Goal: Task Accomplishment & Management: Manage account settings

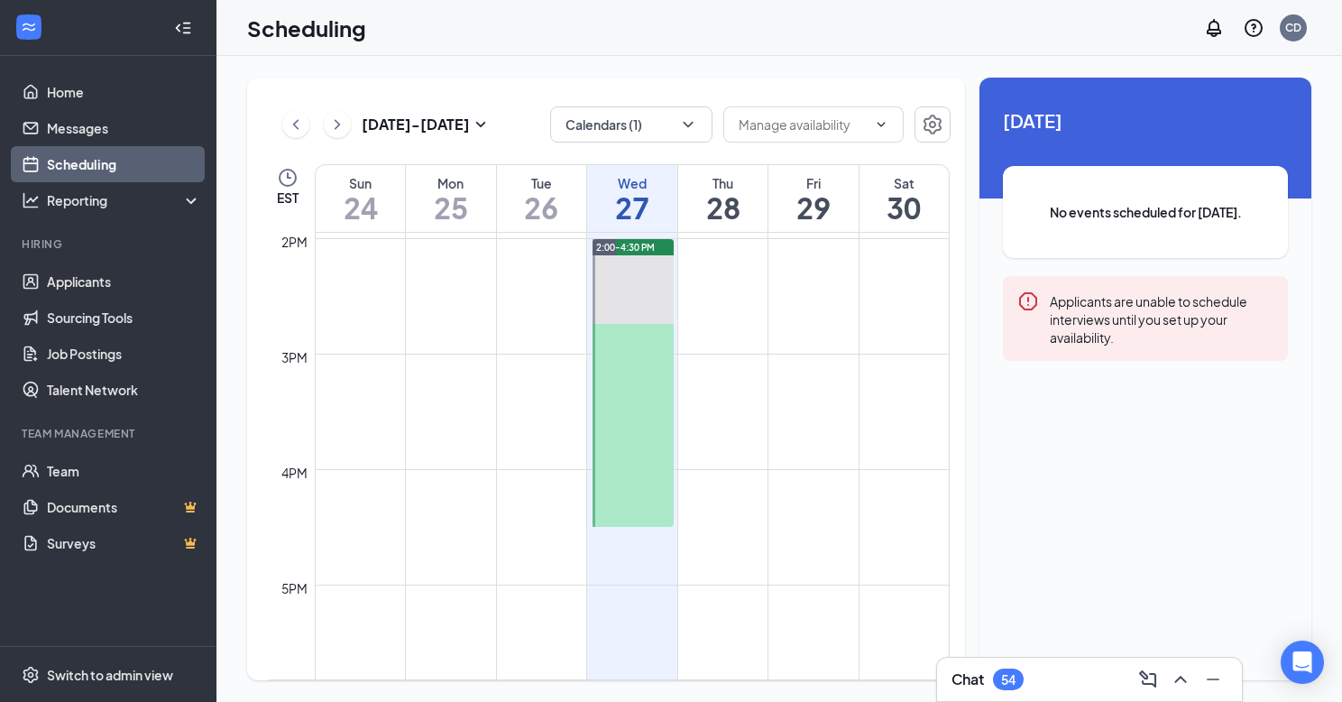
scroll to position [1609, 0]
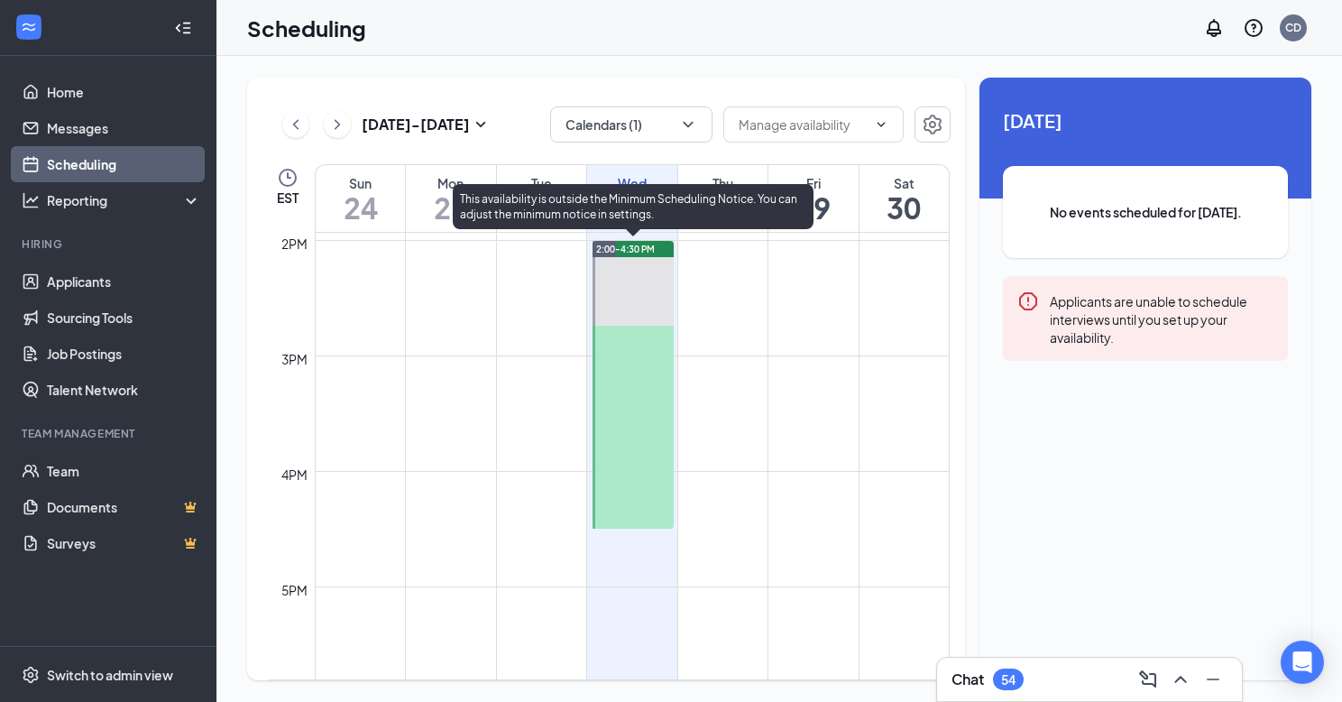
click at [633, 321] on div at bounding box center [633, 385] width 81 height 288
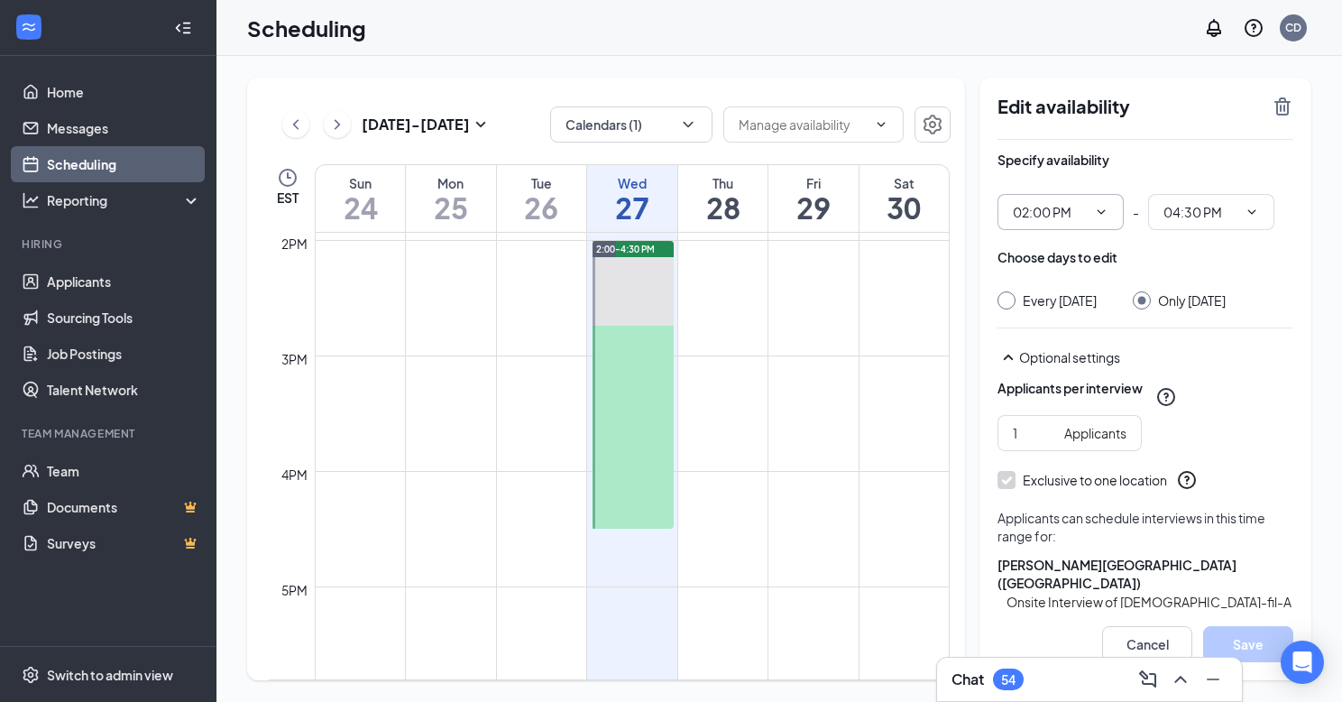
click at [1085, 206] on input "02:00 PM" at bounding box center [1050, 212] width 74 height 20
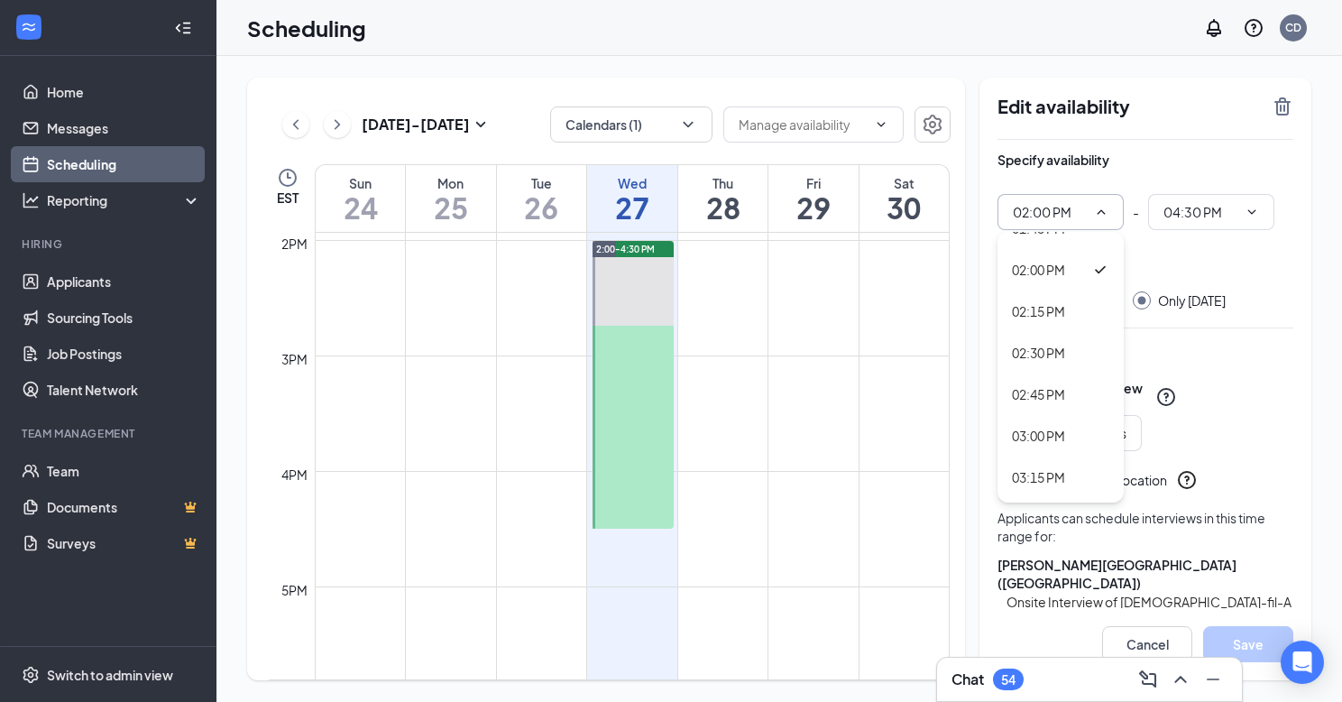
scroll to position [2307, 0]
click at [1079, 358] on div "02:30 PM" at bounding box center [1060, 352] width 97 height 20
type input "02:30 PM"
type input "05:00 PM"
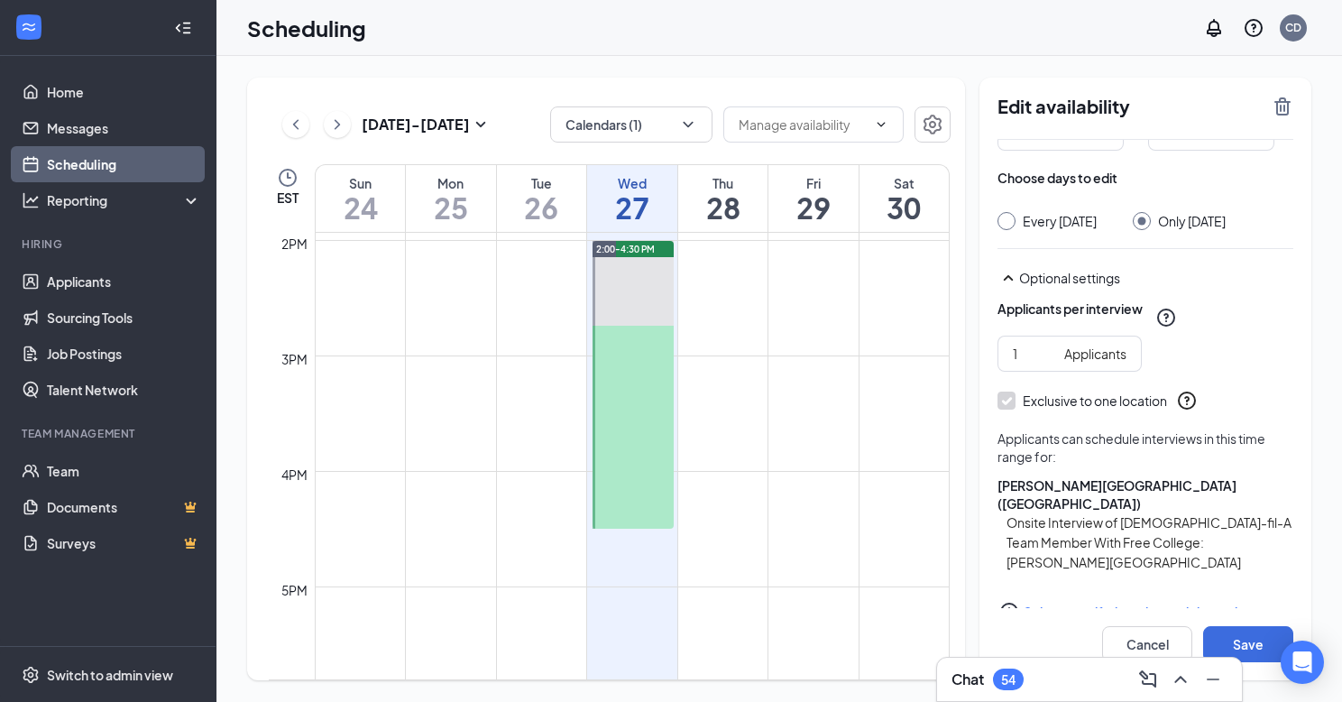
scroll to position [97, 0]
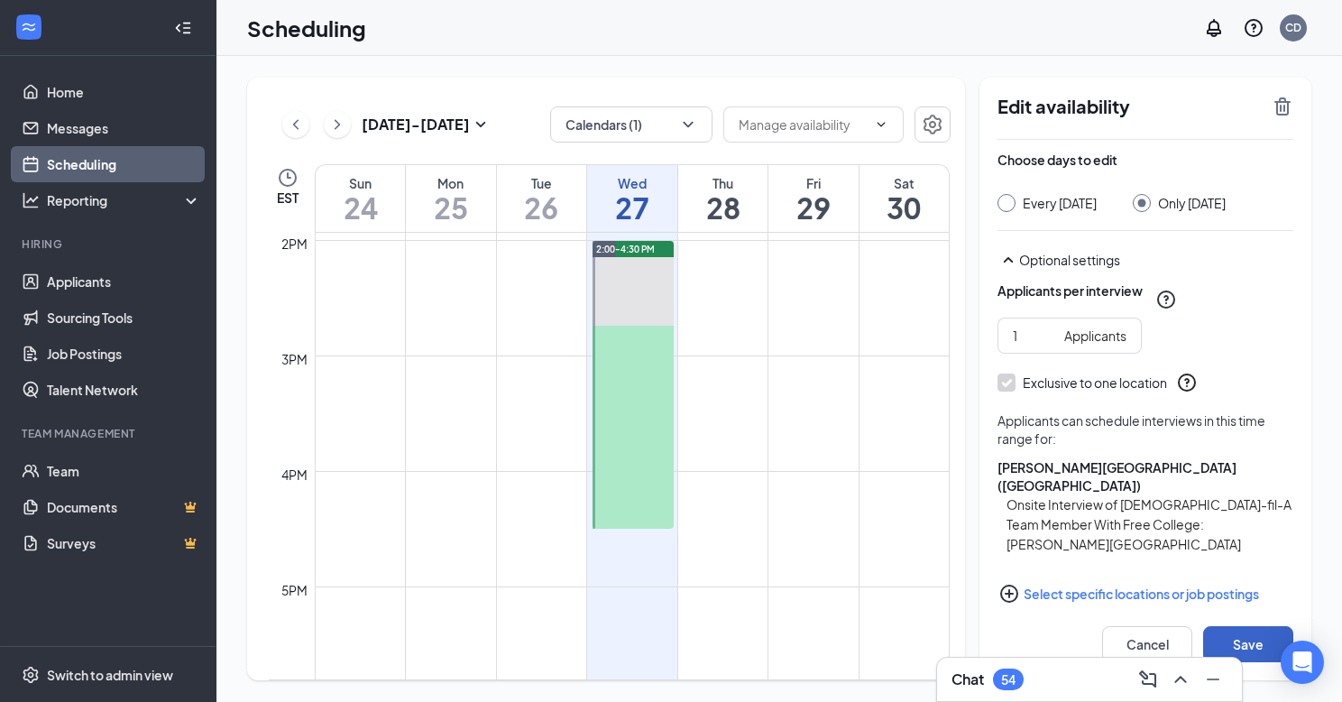
click at [1247, 649] on button "Save" at bounding box center [1248, 644] width 90 height 36
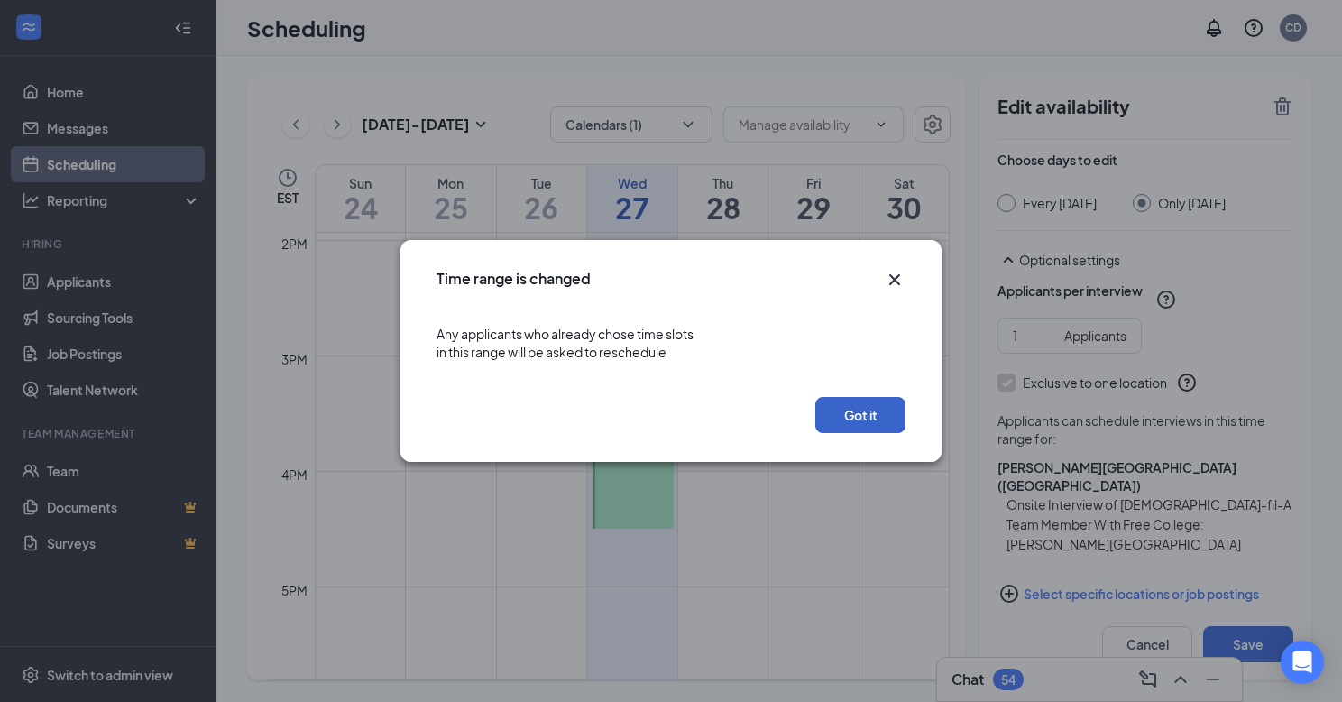
click at [883, 431] on button "Got it" at bounding box center [860, 415] width 90 height 36
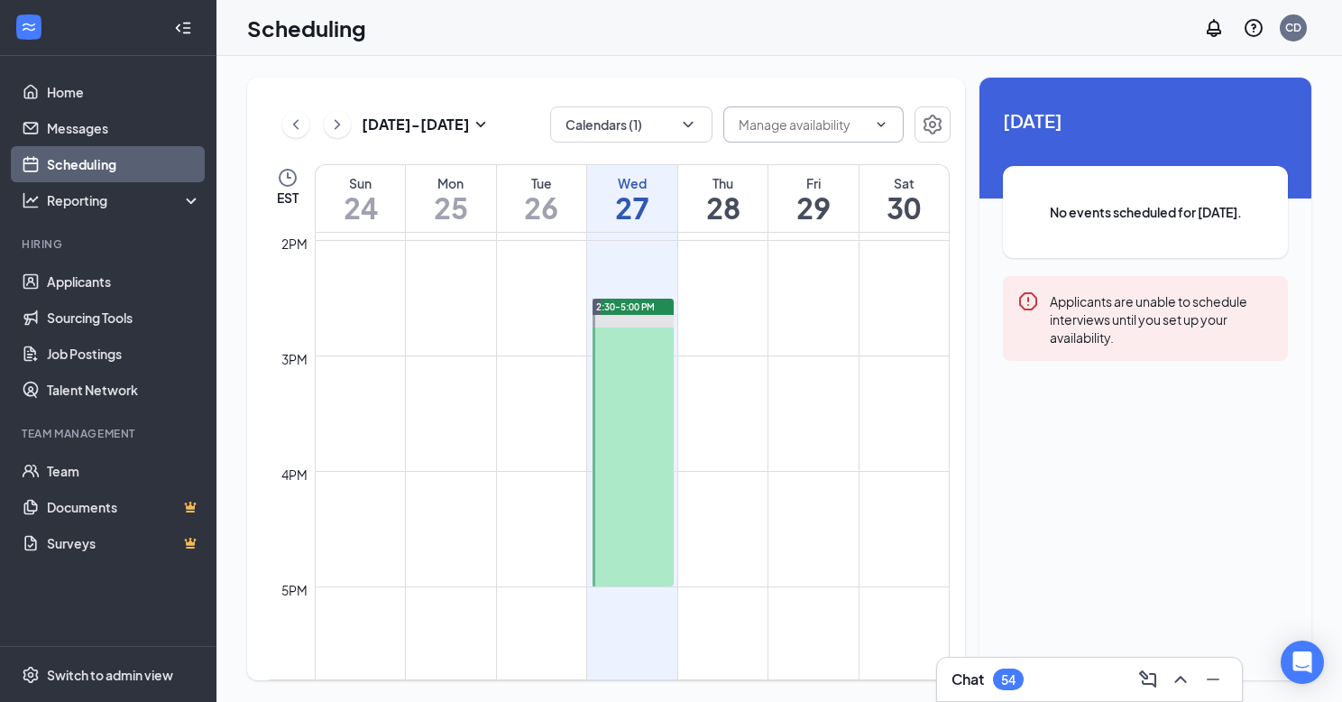
click at [787, 123] on input "text" at bounding box center [803, 125] width 128 height 20
click at [821, 118] on input "text" at bounding box center [803, 125] width 128 height 20
click at [138, 94] on link "Home" at bounding box center [124, 92] width 154 height 36
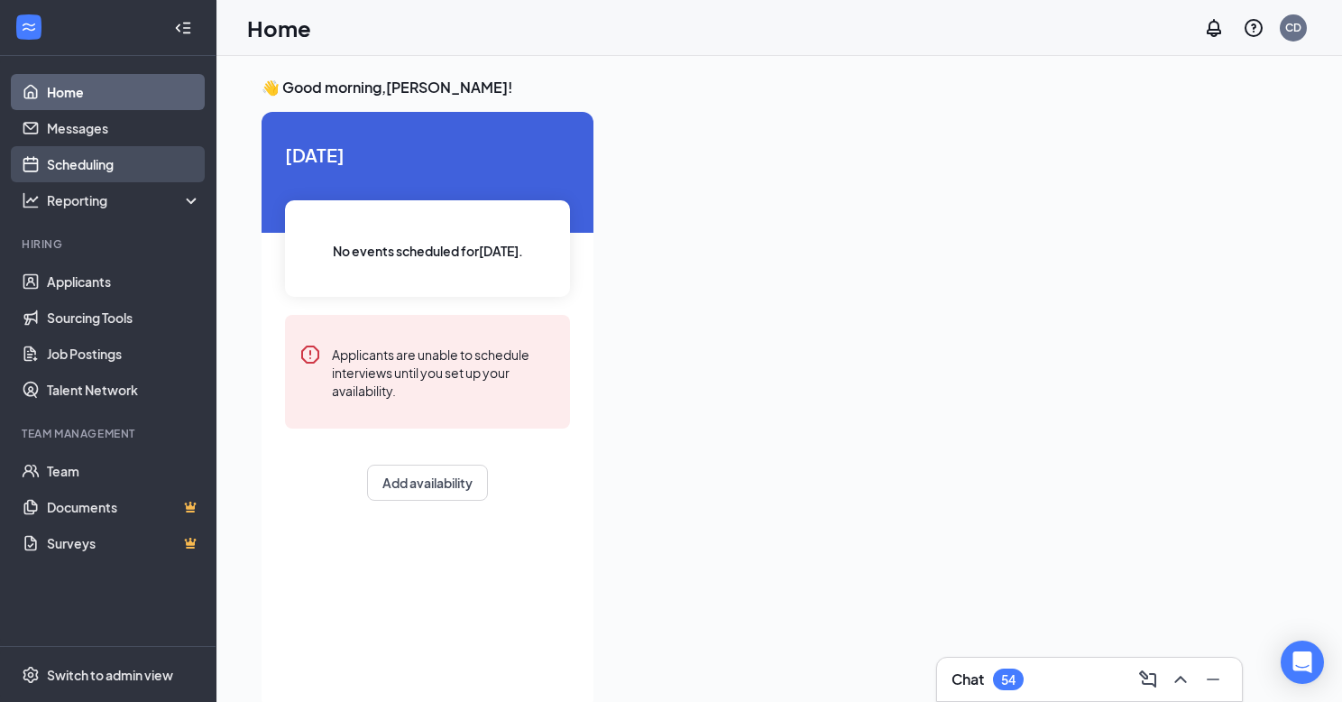
click at [129, 159] on link "Scheduling" at bounding box center [124, 164] width 154 height 36
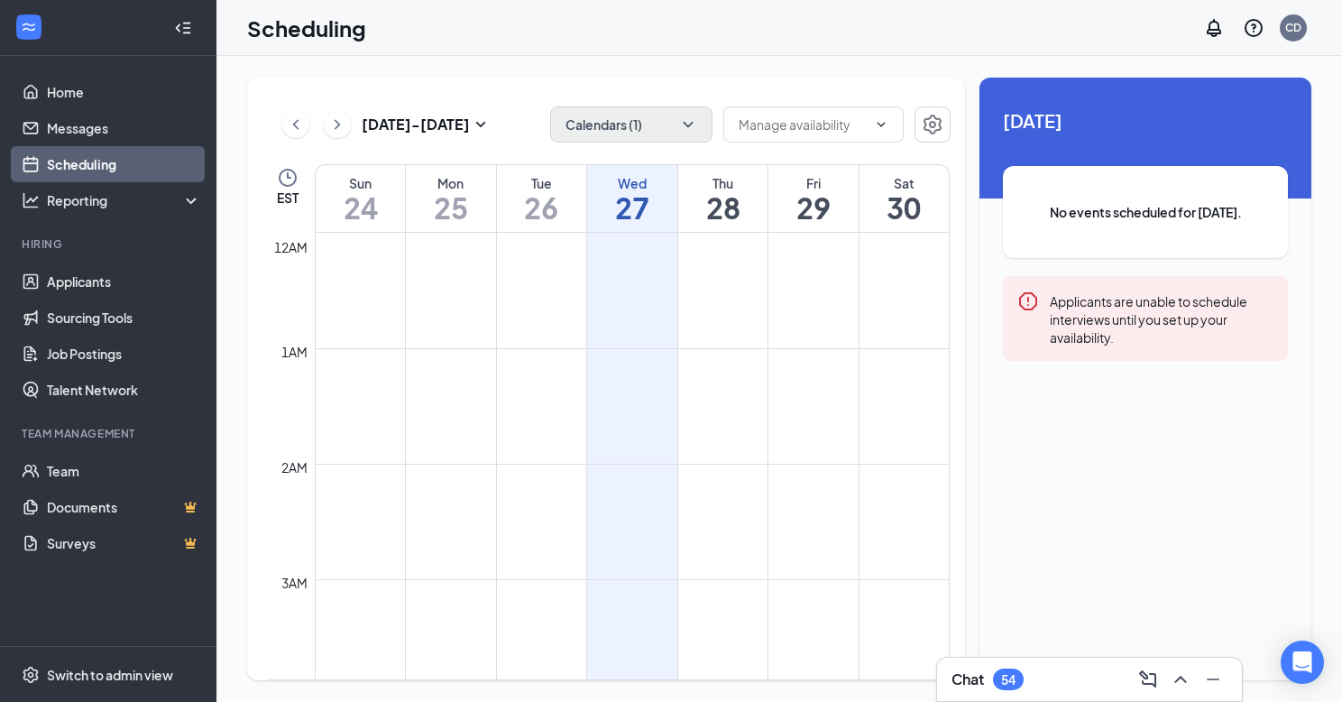
scroll to position [887, 0]
click at [631, 123] on button "Calendars (1)" at bounding box center [631, 124] width 162 height 36
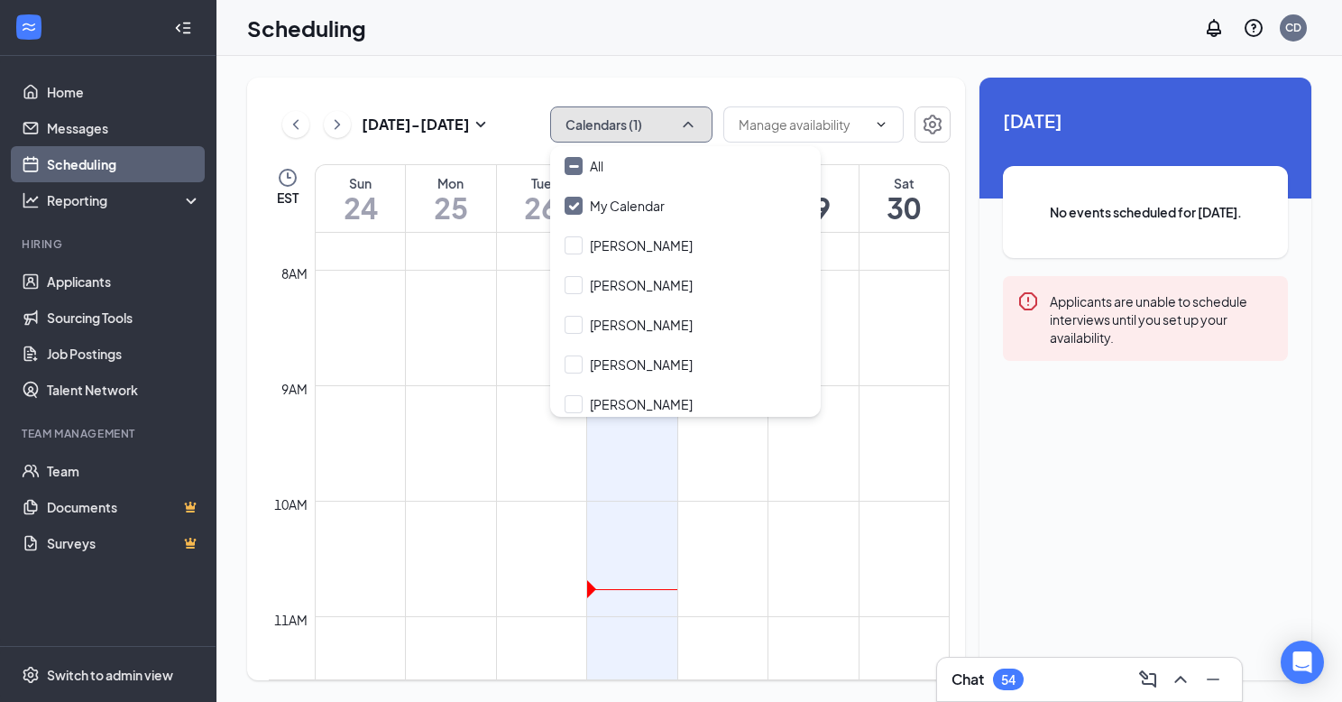
click at [631, 123] on button "Calendars (1)" at bounding box center [631, 124] width 162 height 36
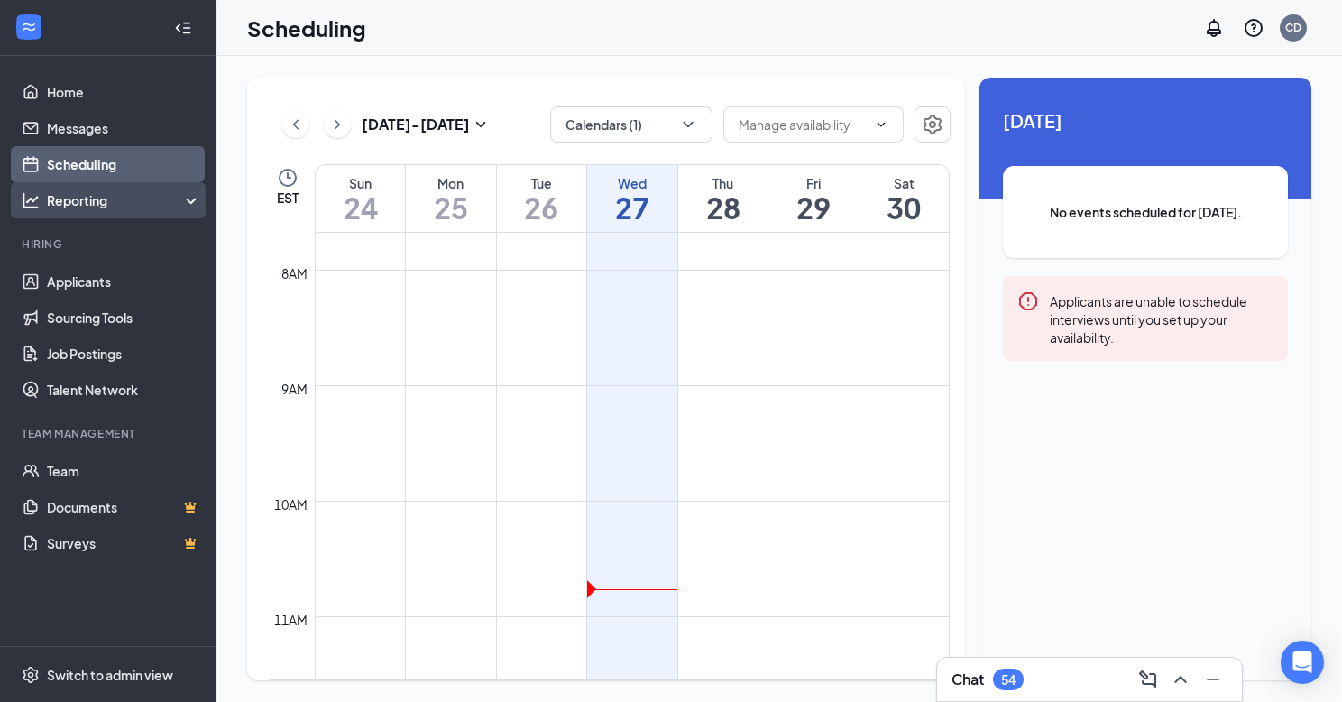
click at [150, 197] on div "Reporting" at bounding box center [124, 200] width 155 height 18
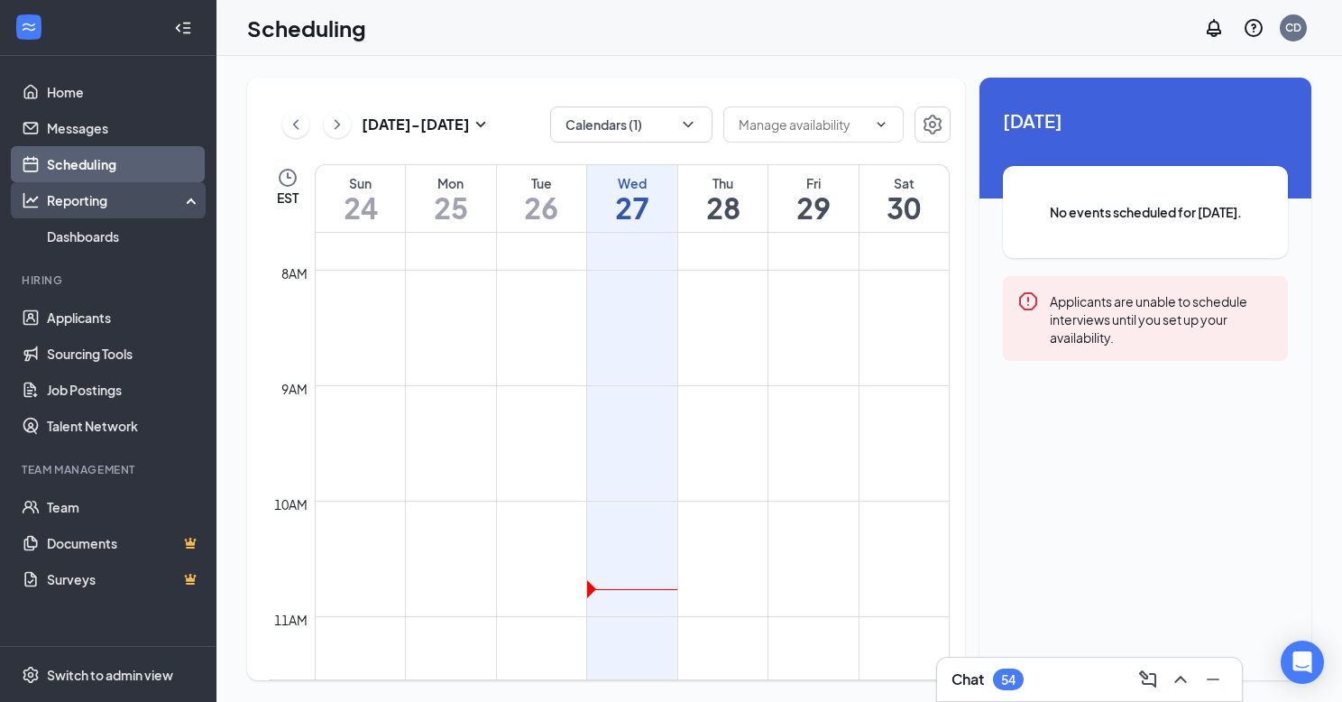
click at [158, 198] on div "Reporting" at bounding box center [124, 200] width 155 height 18
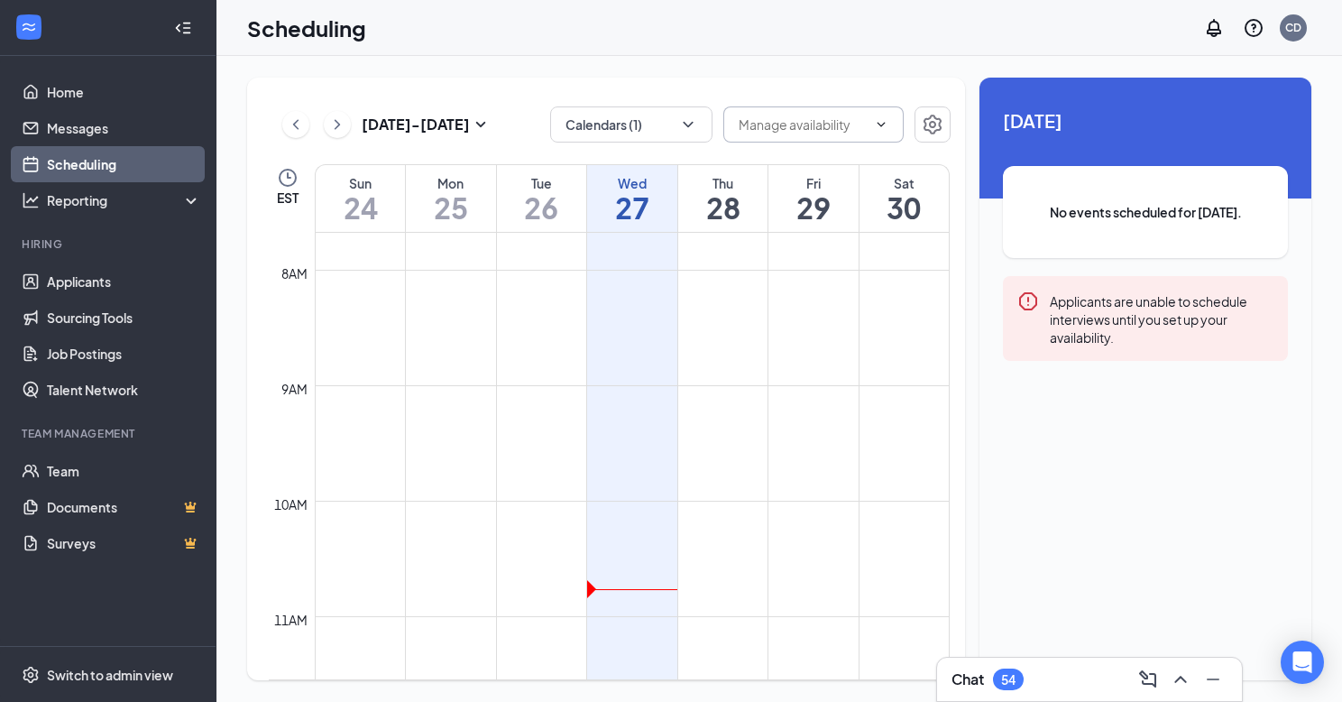
click at [829, 132] on input "text" at bounding box center [803, 125] width 128 height 20
click at [834, 166] on div "Delete all availability" at bounding box center [797, 167] width 118 height 20
type input "Delete all availability"
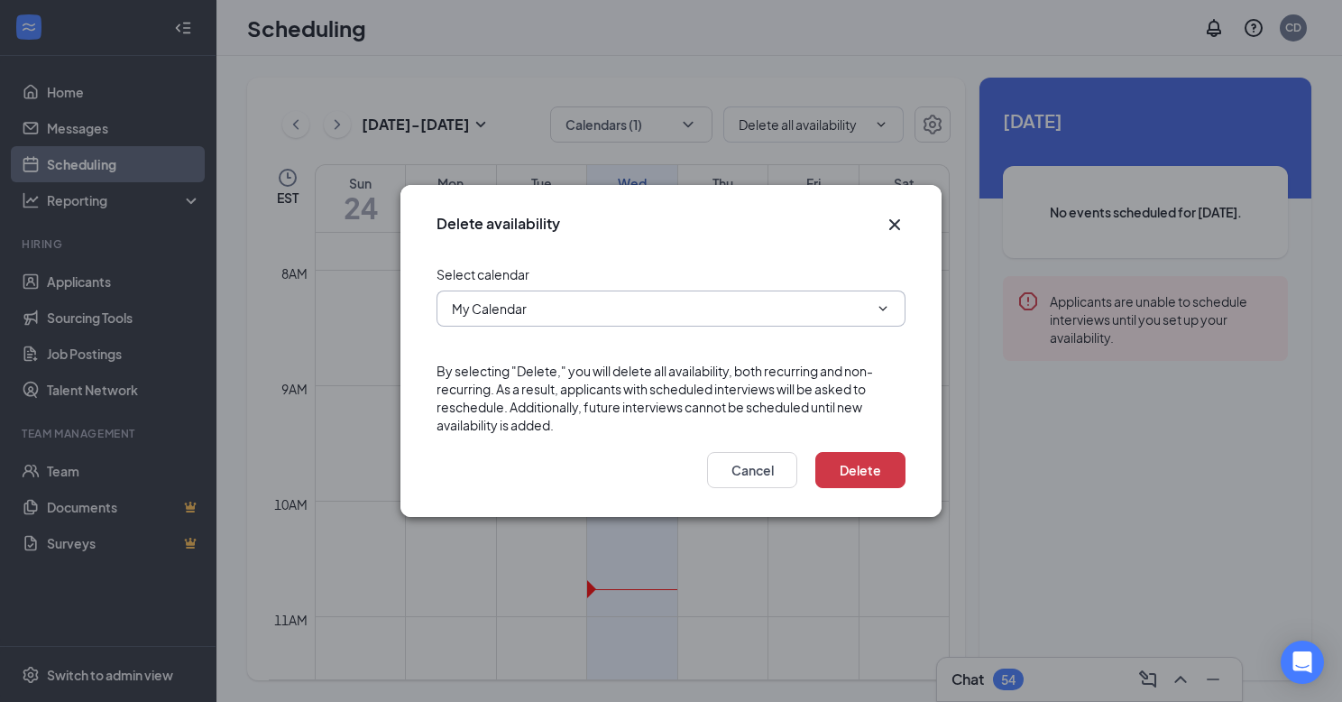
click at [823, 305] on input "My Calendar" at bounding box center [660, 309] width 417 height 20
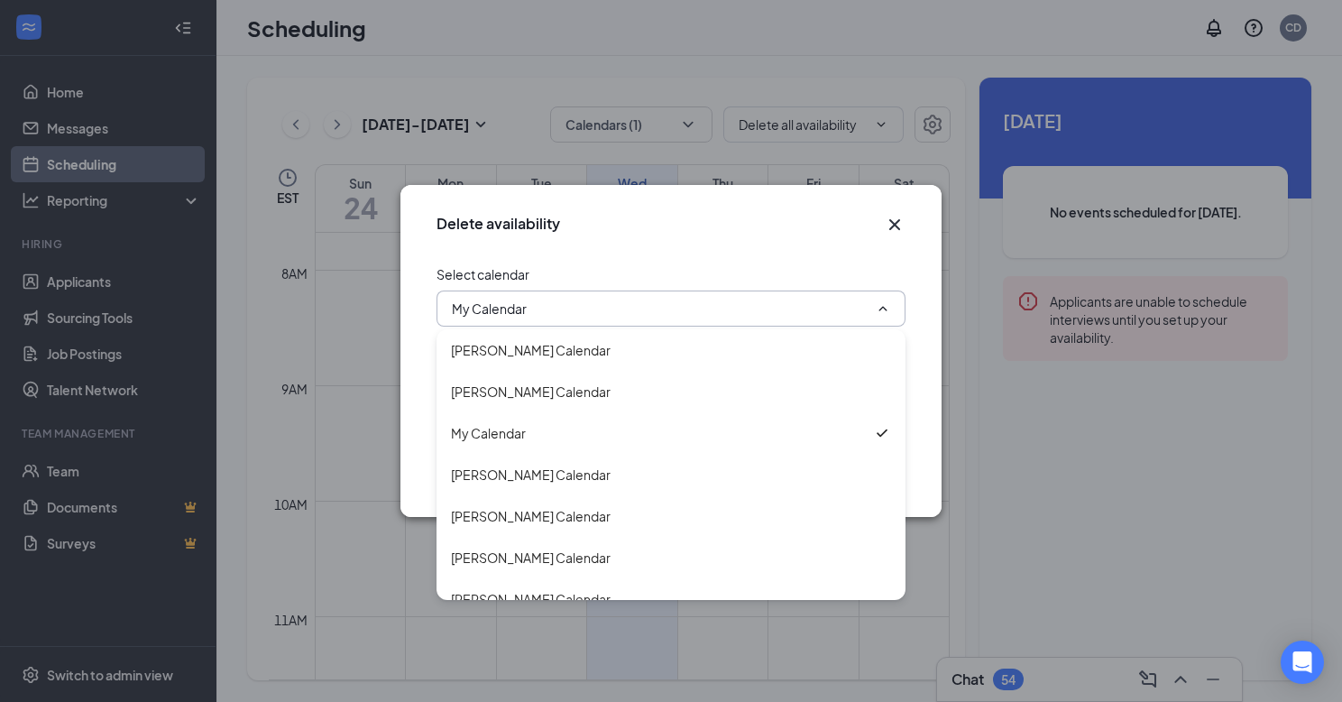
click at [858, 309] on input "My Calendar" at bounding box center [660, 309] width 417 height 20
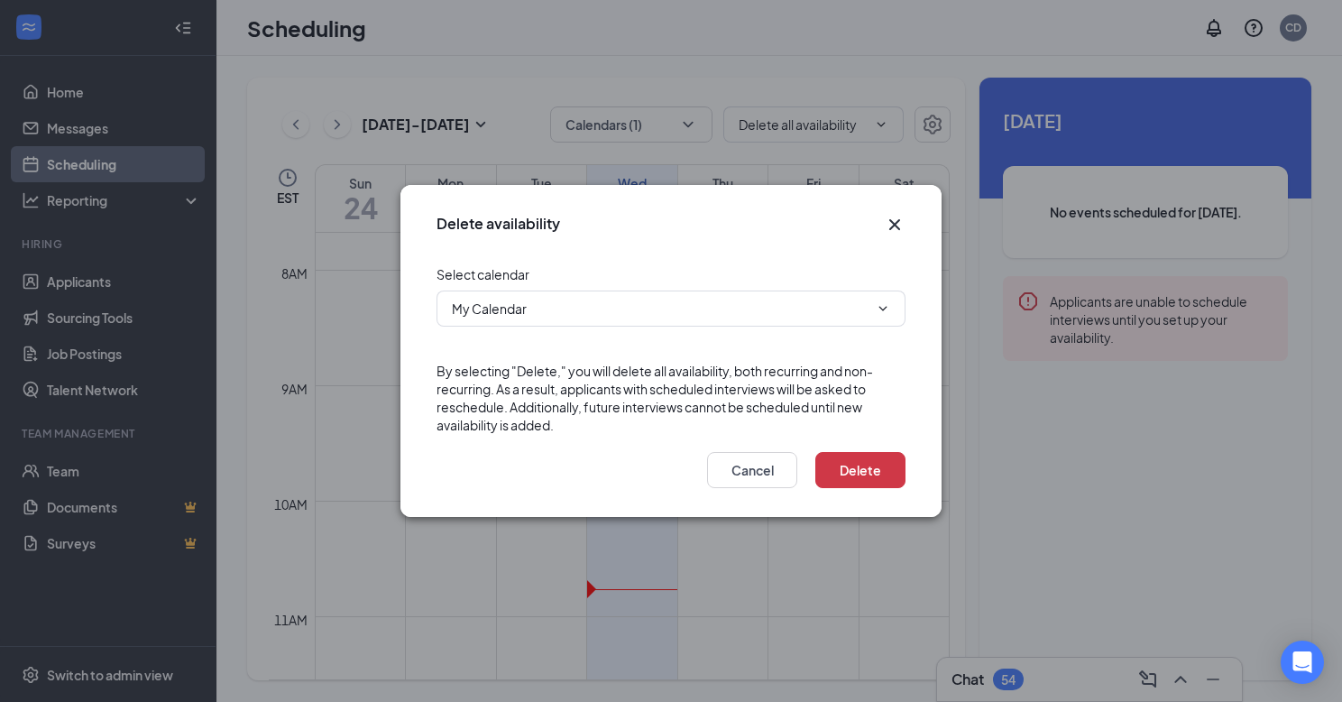
click at [896, 222] on icon "Cross" at bounding box center [894, 224] width 11 height 11
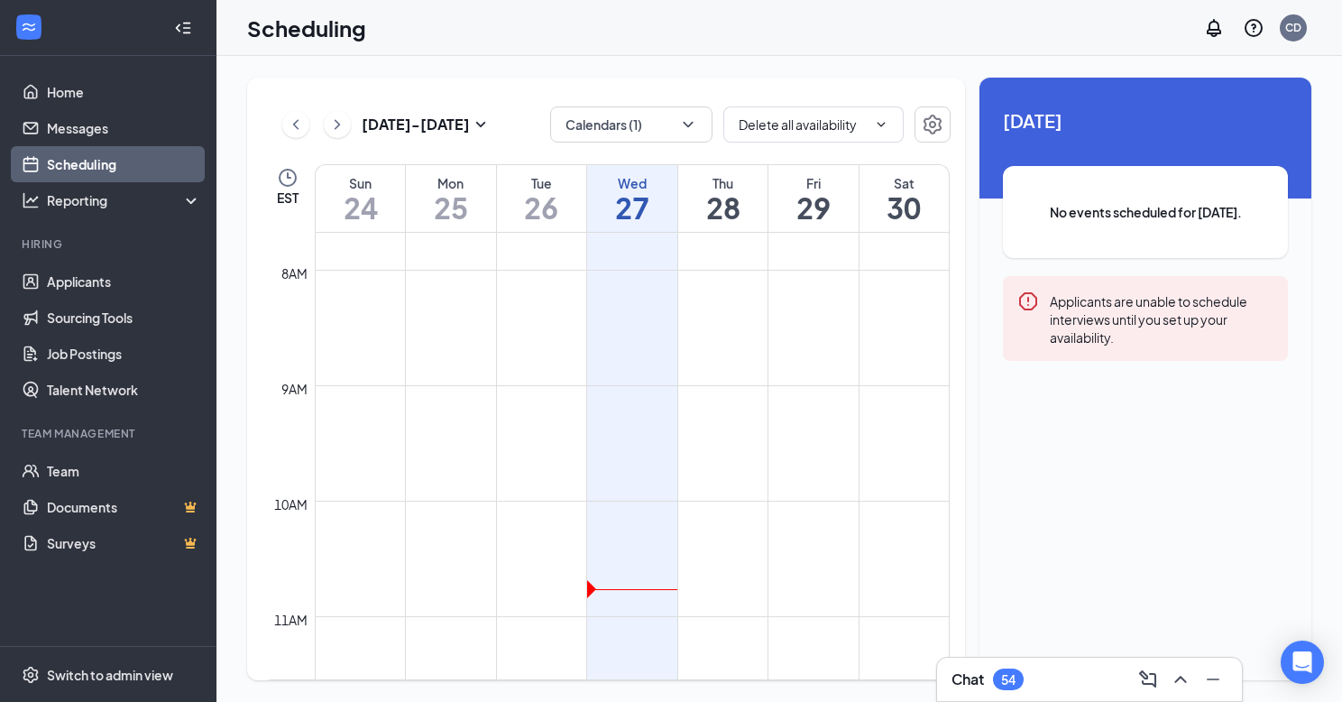
click at [191, 30] on icon "Collapse" at bounding box center [183, 28] width 18 height 18
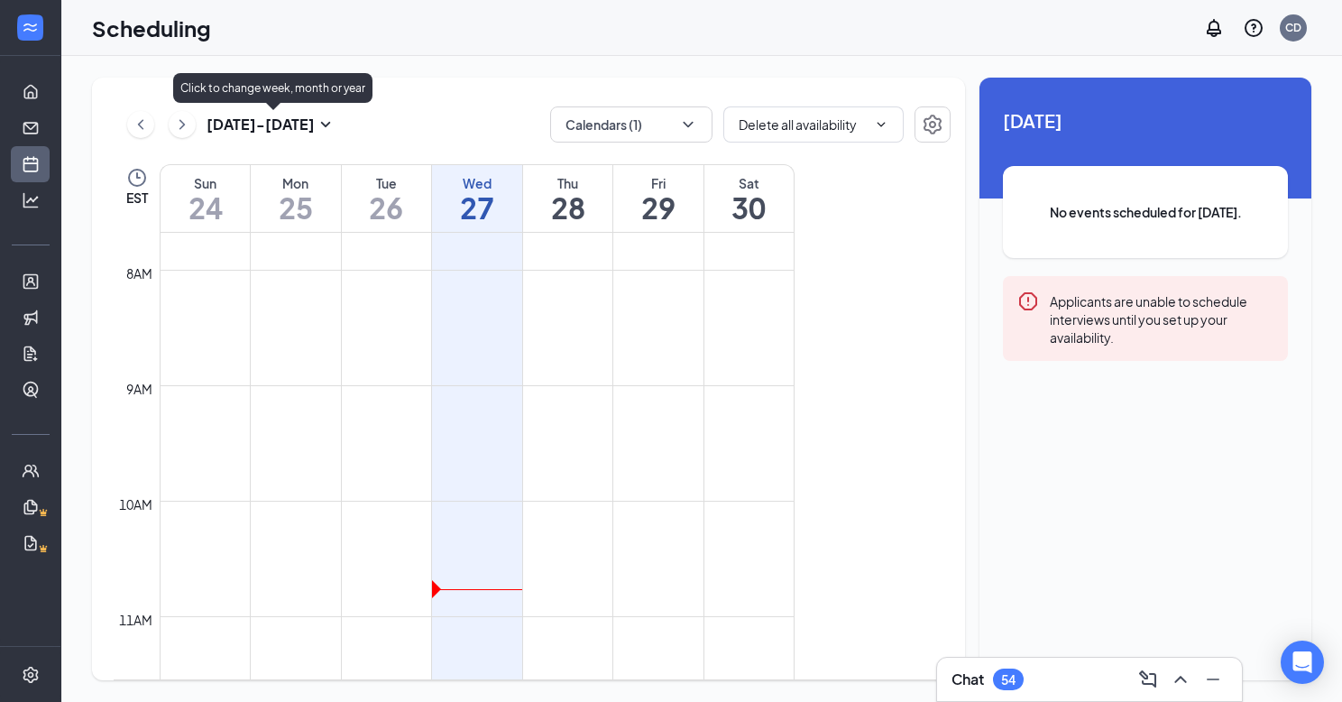
click at [308, 122] on h3 "[DATE] - [DATE]" at bounding box center [261, 125] width 108 height 20
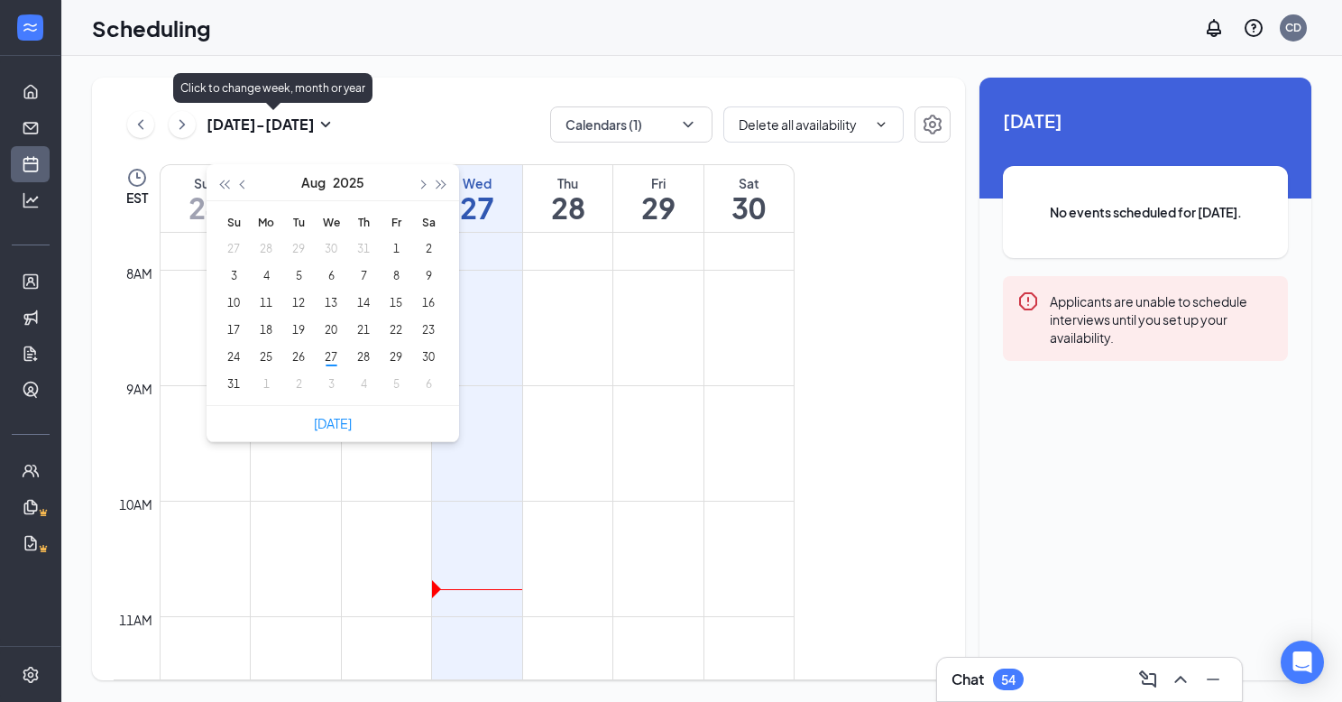
click at [309, 120] on h3 "[DATE] - [DATE]" at bounding box center [261, 125] width 108 height 20
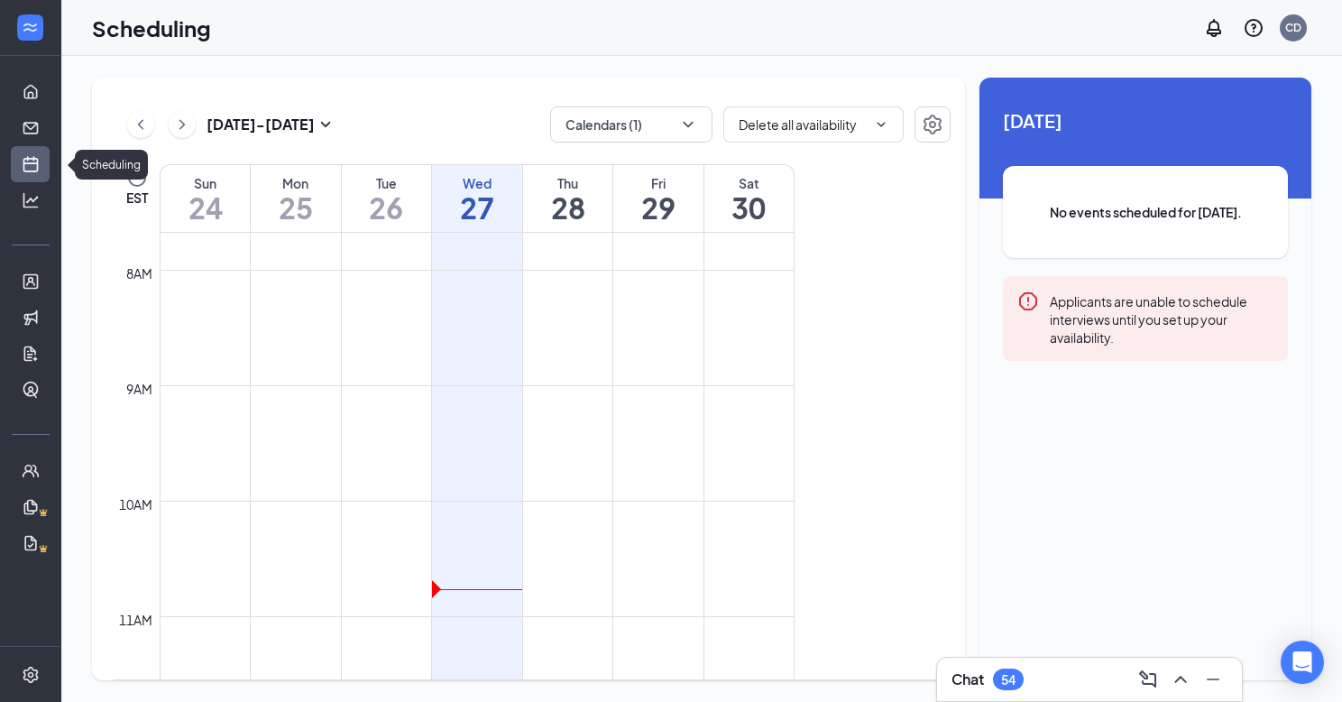
click at [47, 162] on link "Scheduling" at bounding box center [56, 164] width 18 height 36
click at [1059, 133] on span "[DATE]" at bounding box center [1145, 120] width 285 height 28
click at [946, 132] on button "button" at bounding box center [933, 124] width 36 height 36
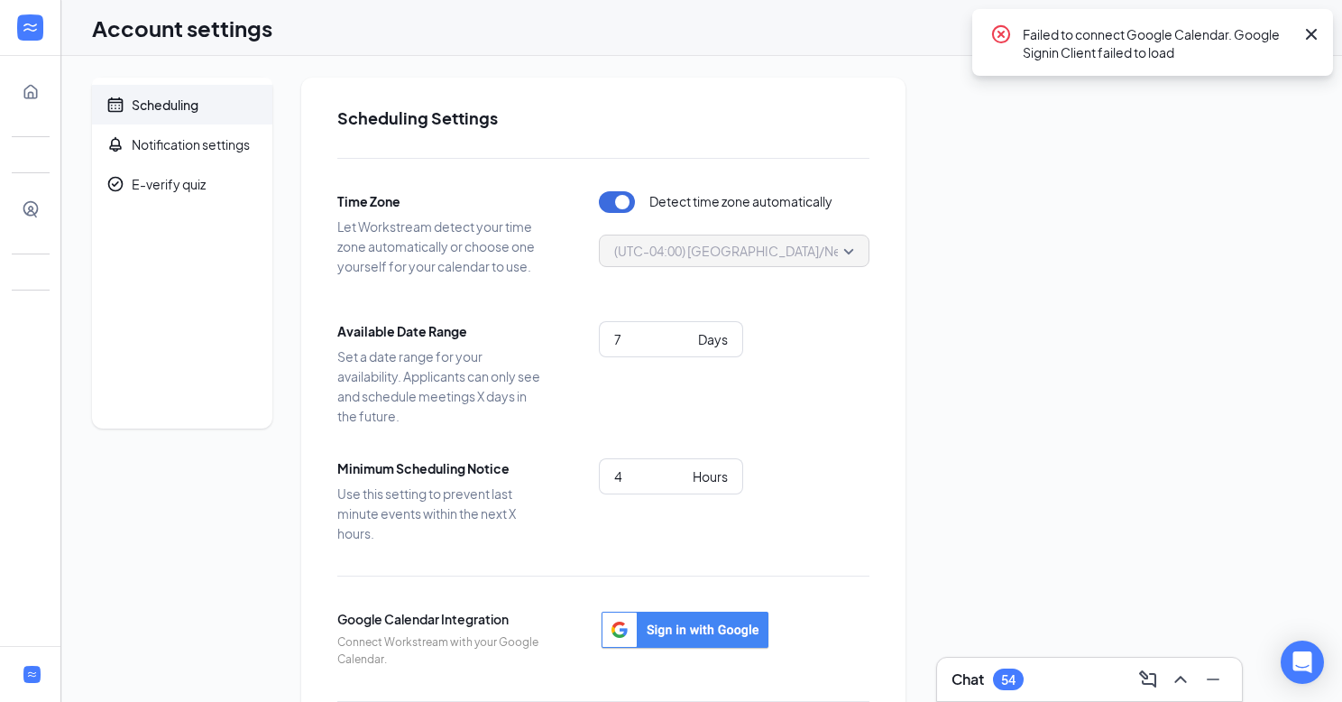
click at [1308, 36] on icon "Cross" at bounding box center [1311, 34] width 11 height 11
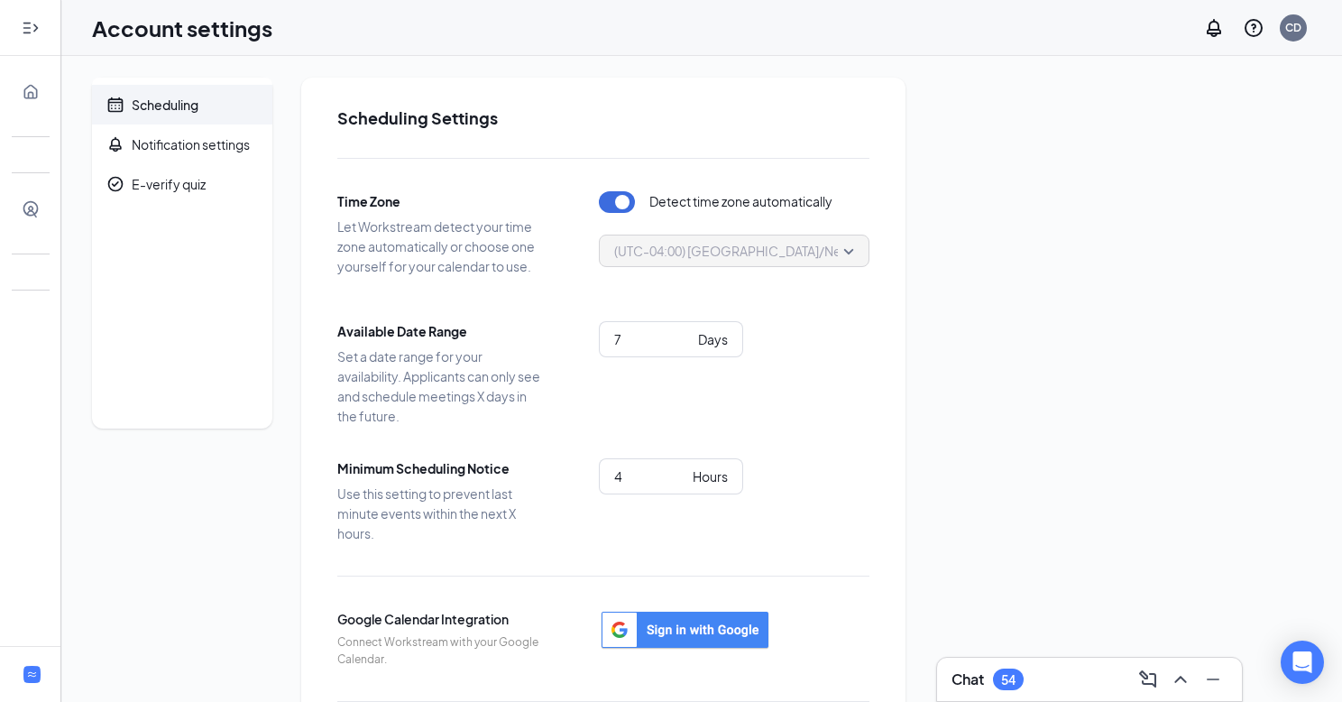
click at [28, 32] on icon "Expand" at bounding box center [26, 28] width 7 height 12
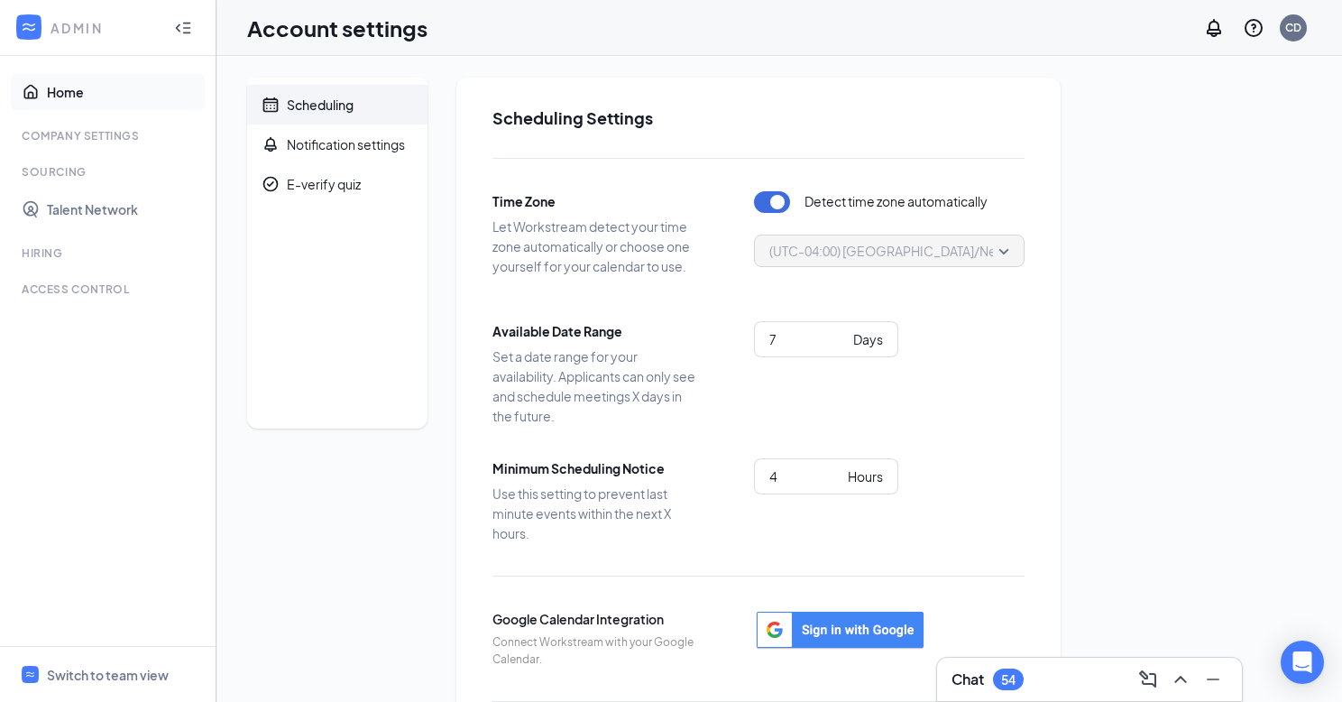
click at [106, 97] on link "Home" at bounding box center [124, 92] width 154 height 36
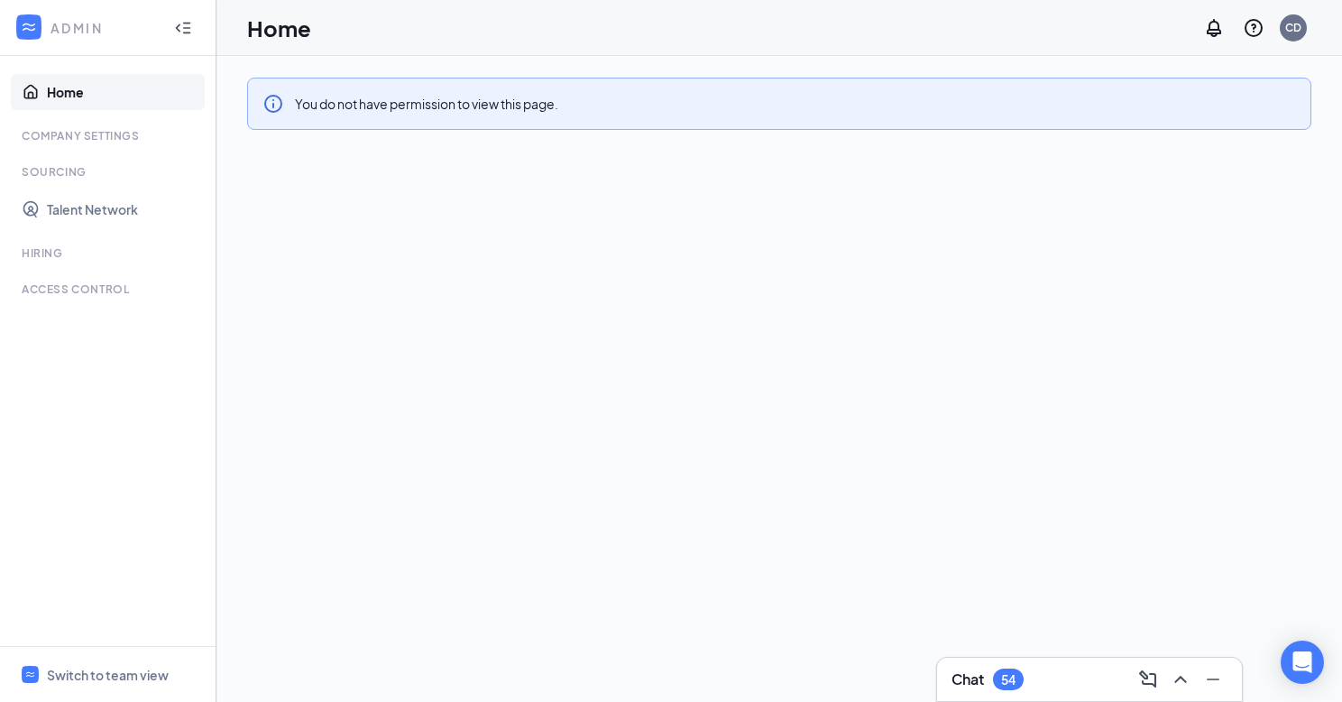
click at [186, 34] on icon "Collapse" at bounding box center [183, 28] width 18 height 18
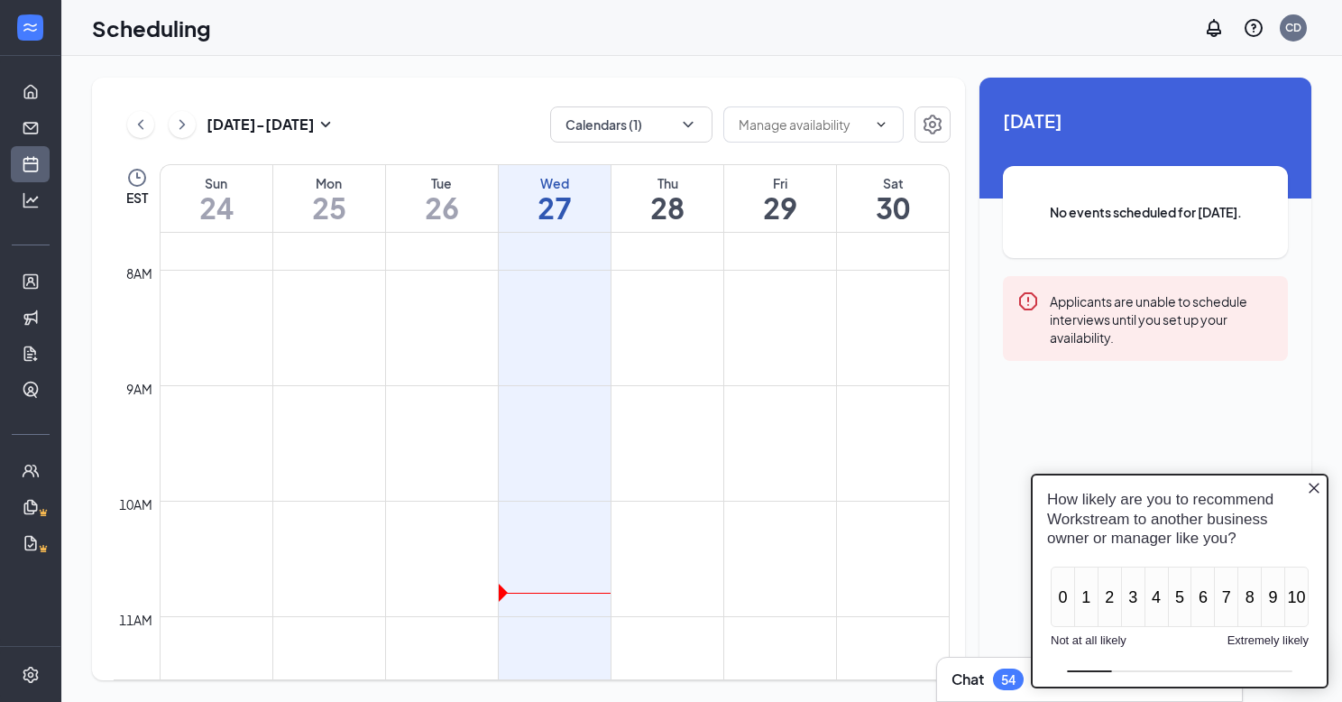
drag, startPoint x: 1312, startPoint y: 495, endPoint x: 2071, endPoint y: 830, distance: 829.1
click at [1312, 494] on icon "Close button" at bounding box center [1314, 487] width 14 height 14
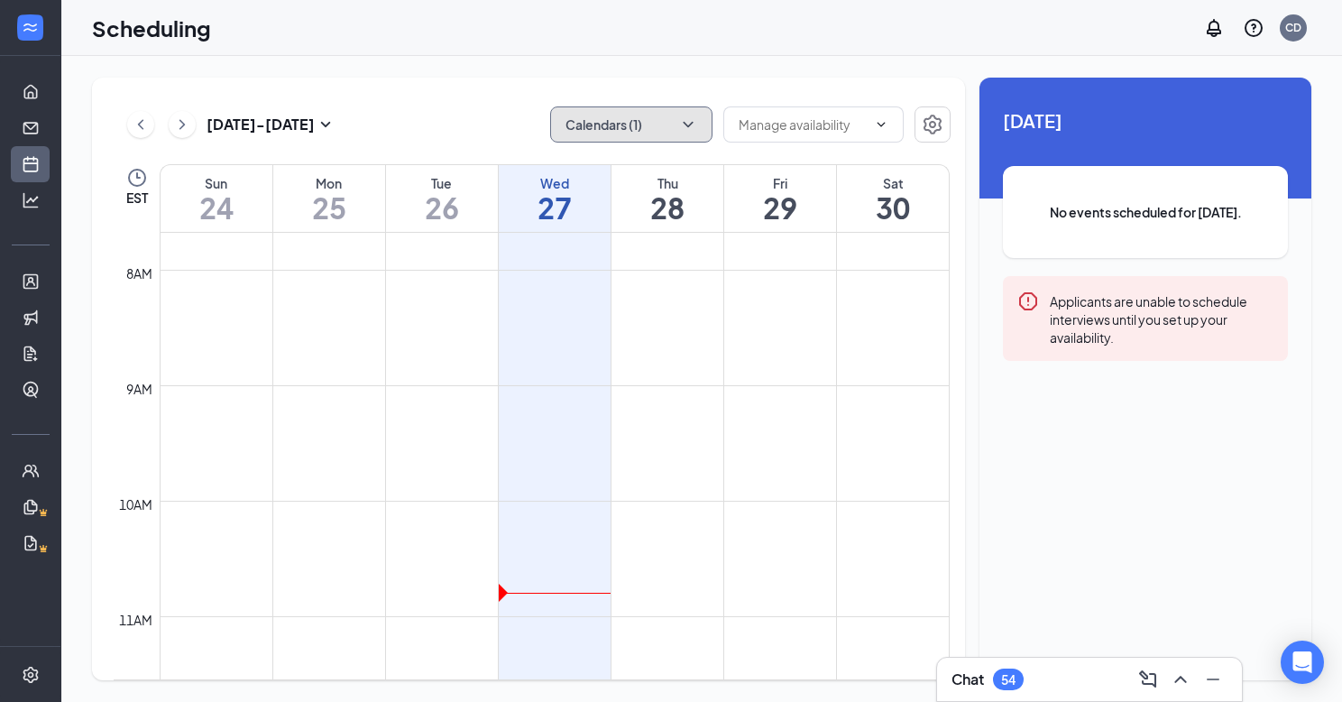
click at [656, 133] on button "Calendars (1)" at bounding box center [631, 124] width 162 height 36
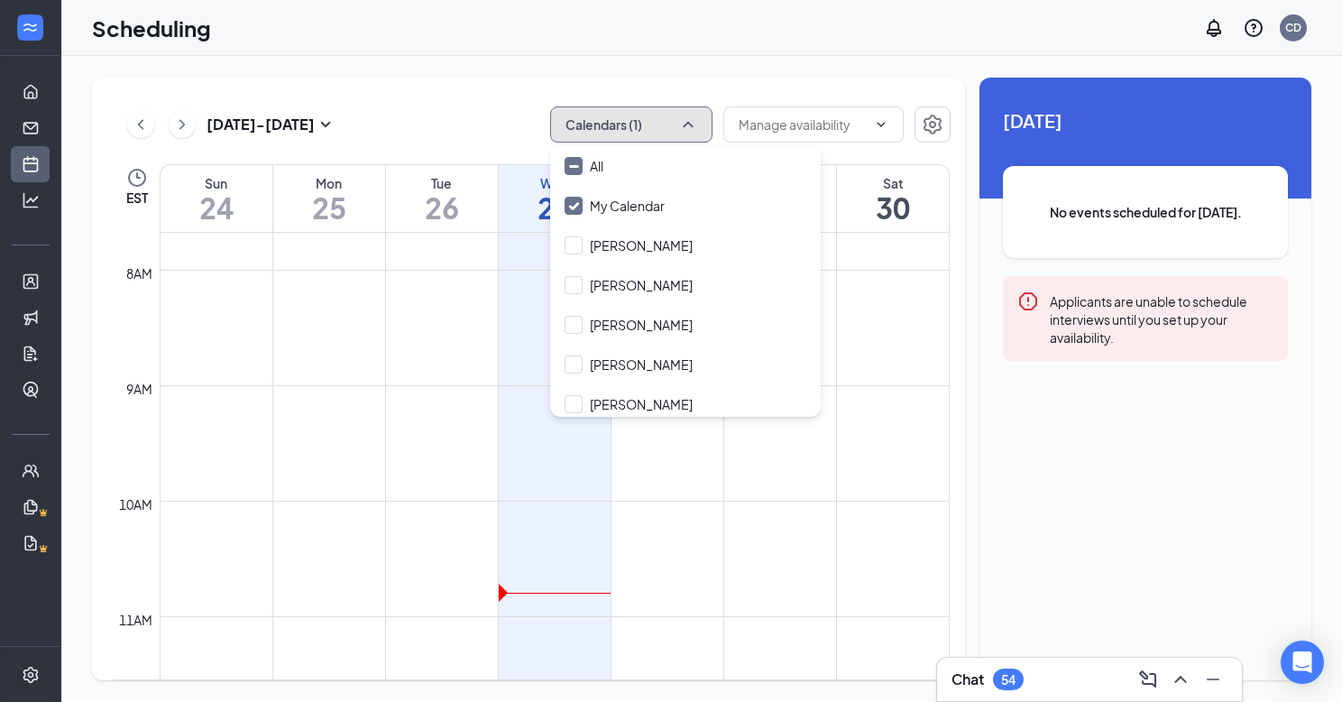
click at [675, 126] on button "Calendars (1)" at bounding box center [631, 124] width 162 height 36
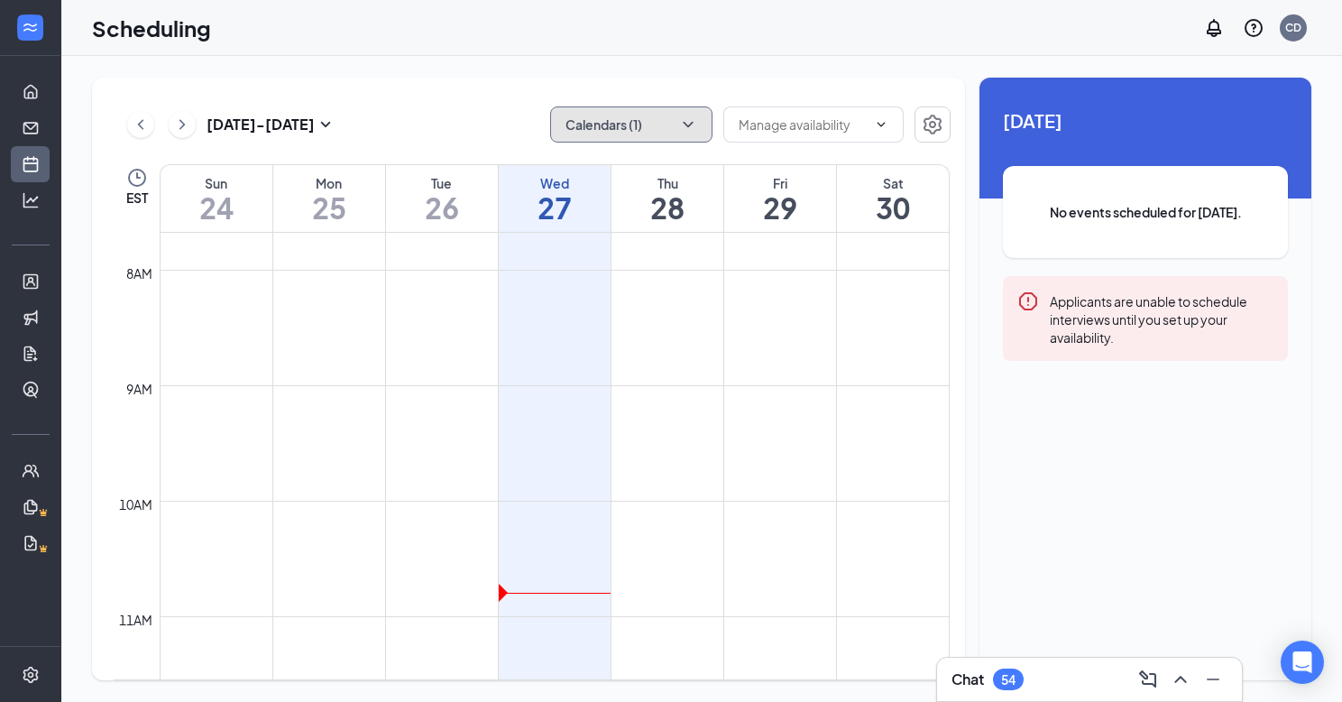
click at [675, 126] on button "Calendars (1)" at bounding box center [631, 124] width 162 height 36
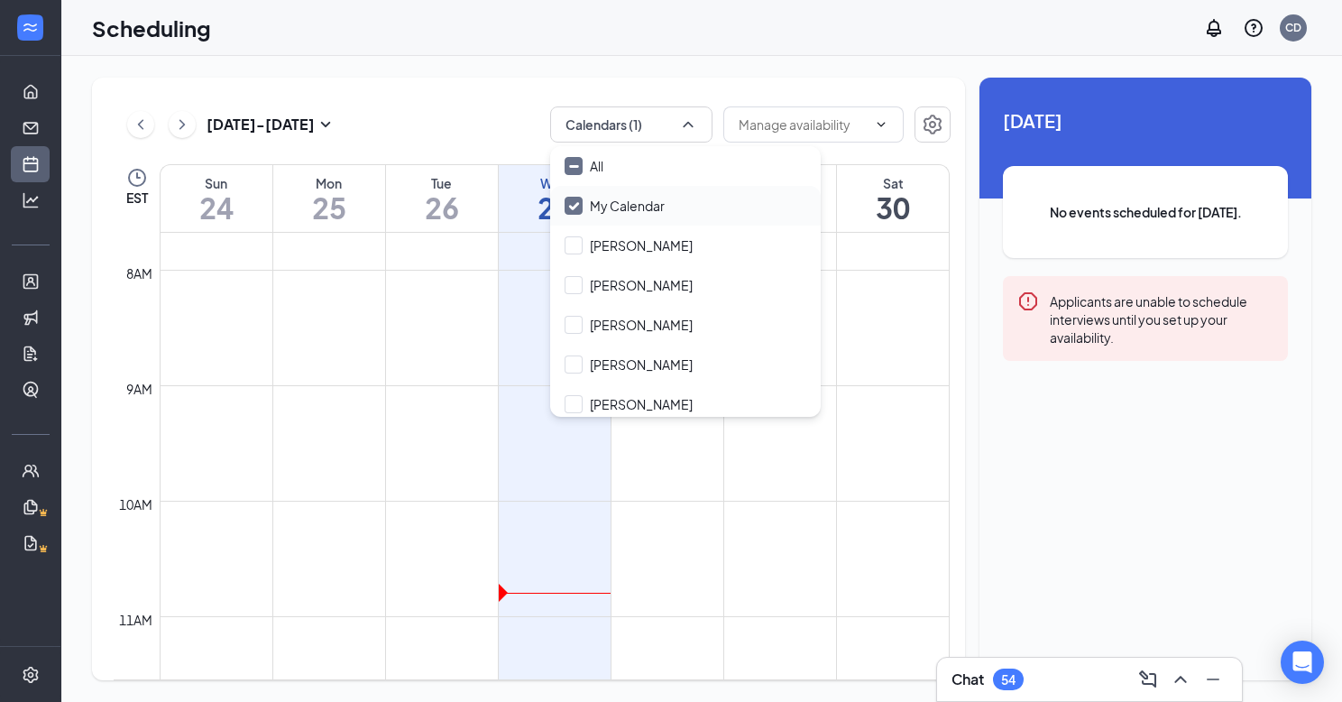
click at [622, 207] on input "My Calendar" at bounding box center [615, 206] width 100 height 18
checkbox input "true"
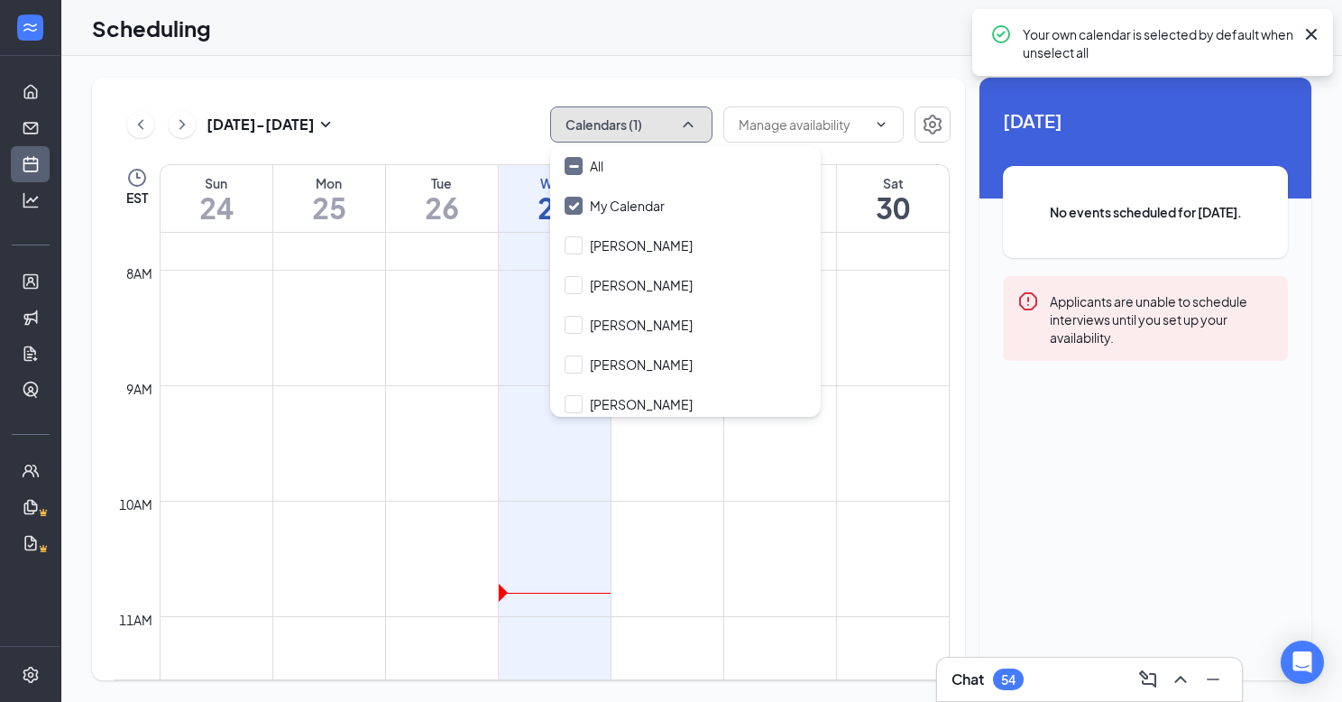
click at [633, 119] on button "Calendars (1)" at bounding box center [631, 124] width 162 height 36
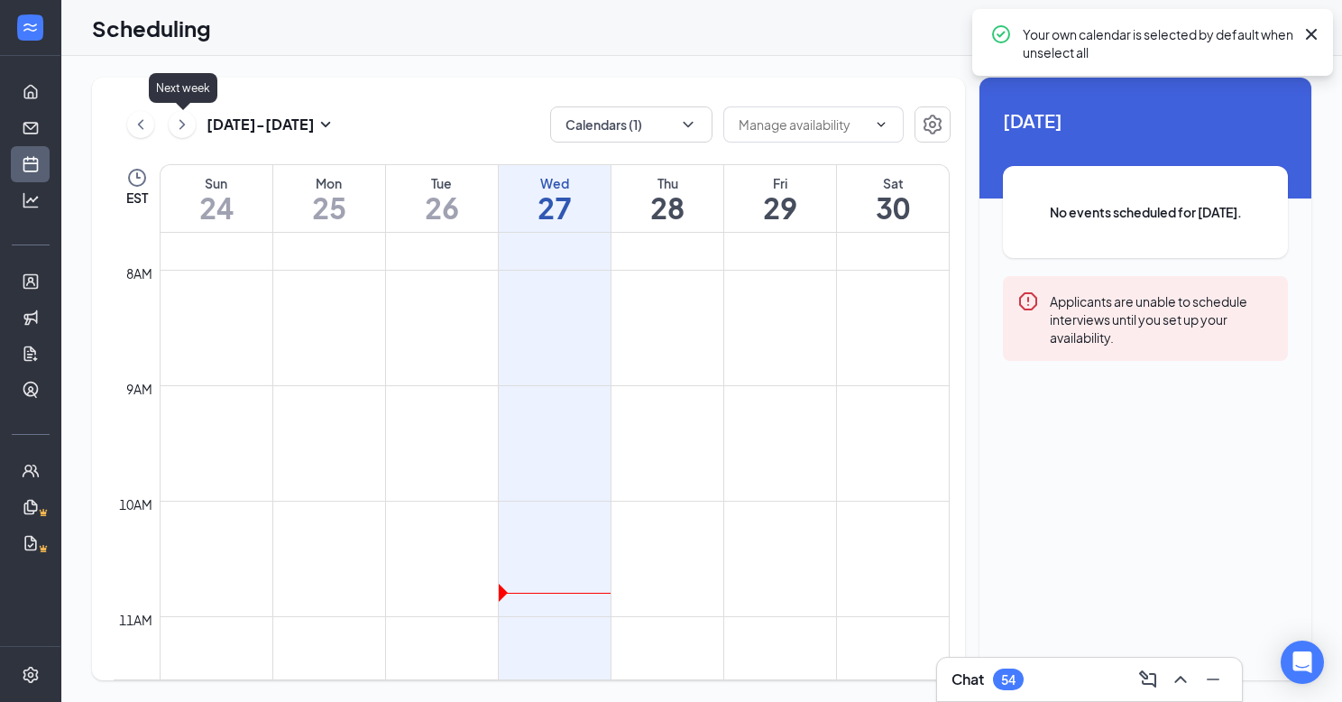
click at [181, 124] on icon "ChevronRight" at bounding box center [182, 125] width 18 height 22
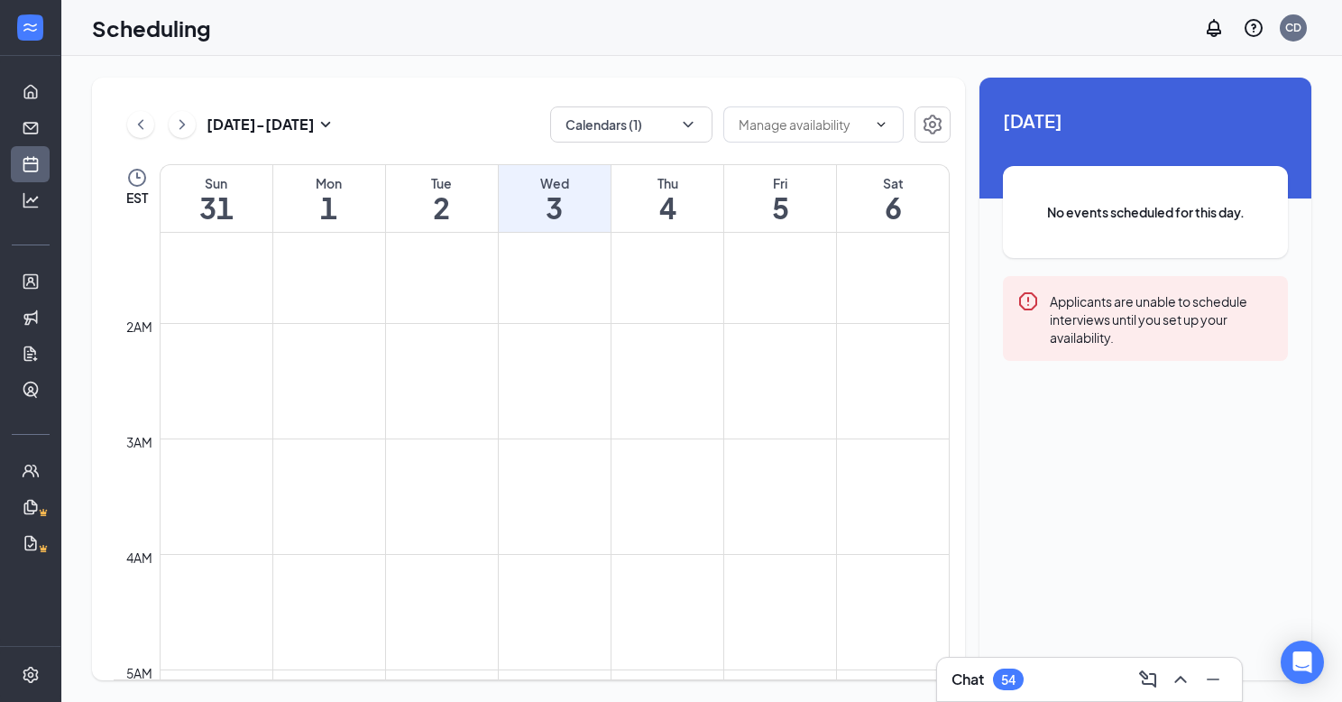
scroll to position [138, 0]
